Goal: Task Accomplishment & Management: Manage account settings

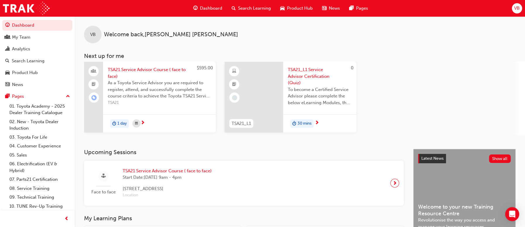
click at [154, 70] on span "TSA21 Service Advisor Course ( face to face)" at bounding box center [159, 72] width 103 height 13
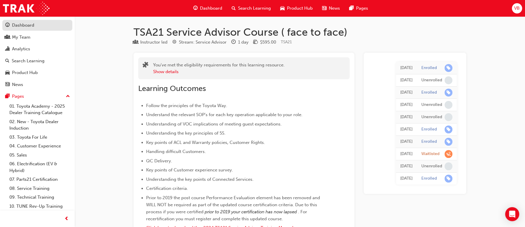
click at [28, 28] on div "Dashboard" at bounding box center [23, 25] width 22 height 7
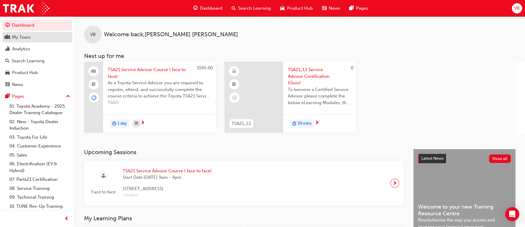
click at [28, 37] on div "My Team" at bounding box center [21, 37] width 18 height 7
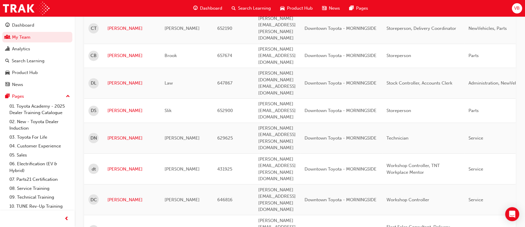
scroll to position [721, 0]
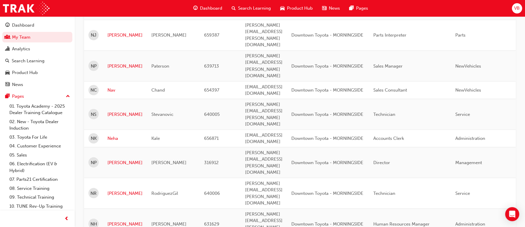
scroll to position [709, 0]
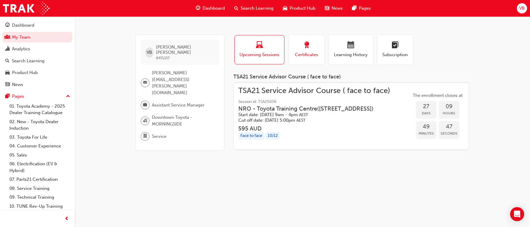
click at [305, 53] on span "Certificates" at bounding box center [306, 55] width 26 height 7
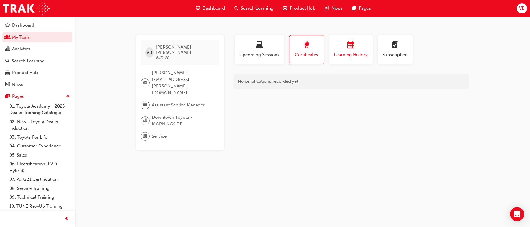
click at [354, 51] on div "Learning History" at bounding box center [350, 50] width 35 height 17
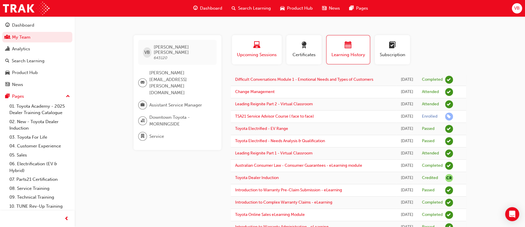
click at [247, 55] on span "Upcoming Sessions" at bounding box center [256, 55] width 41 height 7
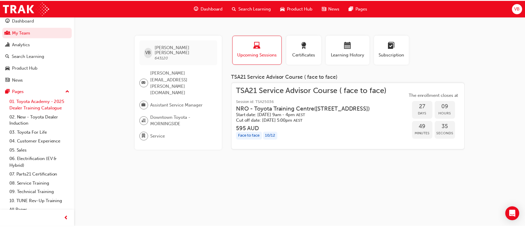
scroll to position [9, 0]
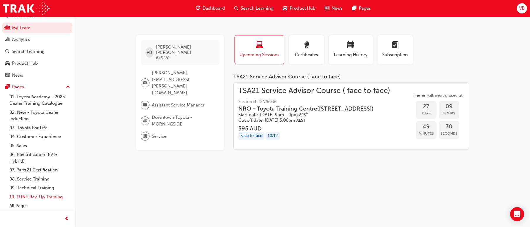
click at [39, 195] on link "10. TUNE Rev-Up Training" at bounding box center [39, 197] width 65 height 9
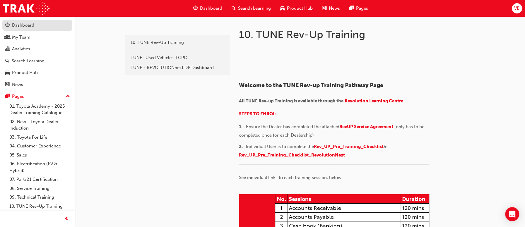
click at [25, 27] on div "Dashboard" at bounding box center [23, 25] width 22 height 7
